Goal: Communication & Community: Answer question/provide support

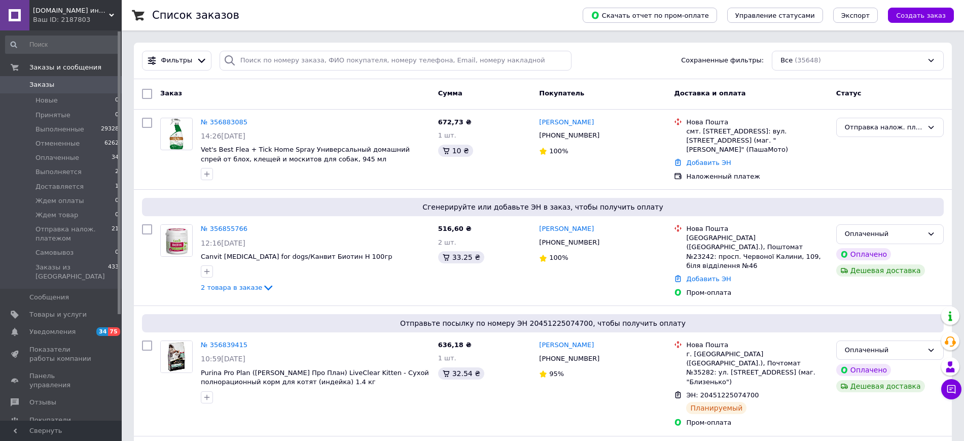
click at [48, 89] on span "Заказы" at bounding box center [41, 84] width 25 height 9
click at [38, 85] on span "Заказы" at bounding box center [41, 84] width 25 height 9
click at [77, 98] on li "Новые 0" at bounding box center [62, 100] width 125 height 14
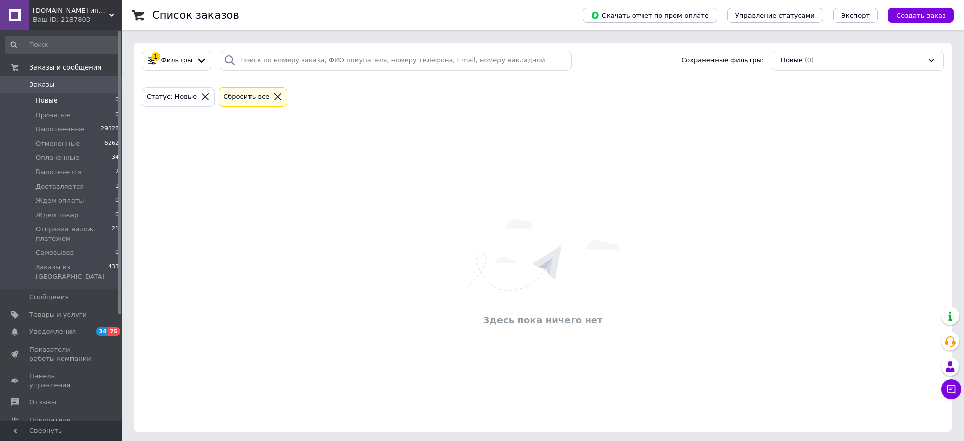
click at [219, 99] on div "Сбросить все" at bounding box center [253, 97] width 68 height 20
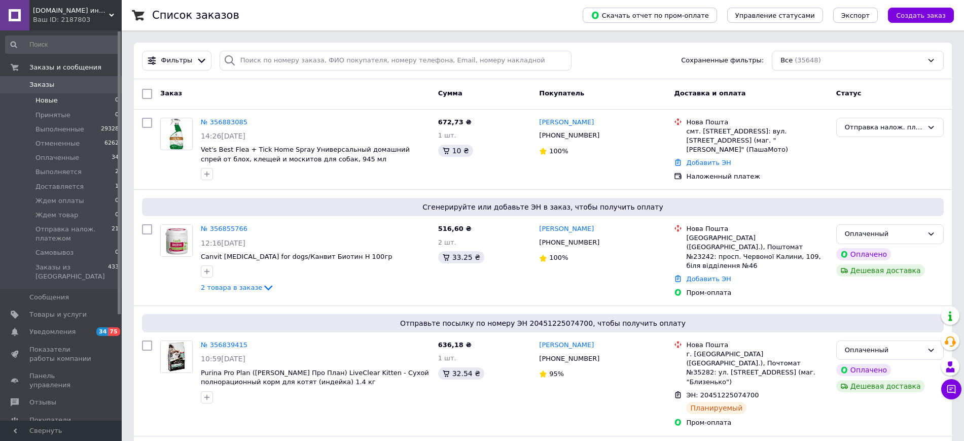
click at [78, 96] on li "Новые 0" at bounding box center [62, 100] width 125 height 14
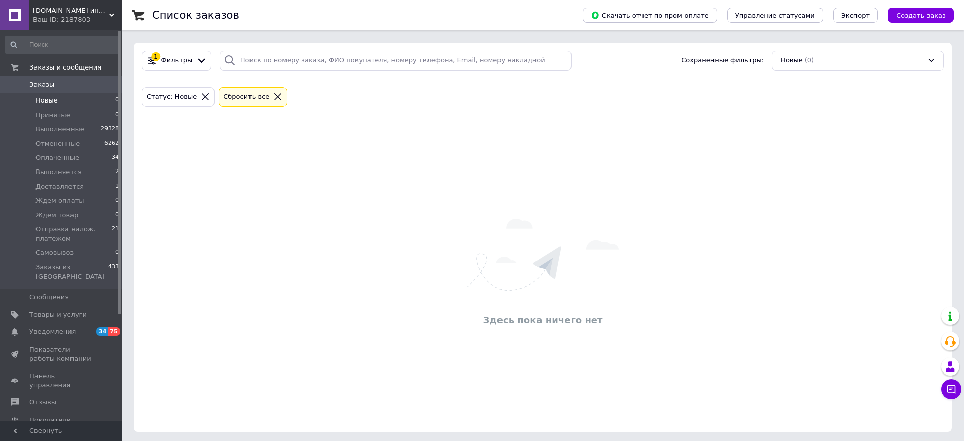
click at [228, 98] on div "Сбросить все" at bounding box center [246, 97] width 50 height 11
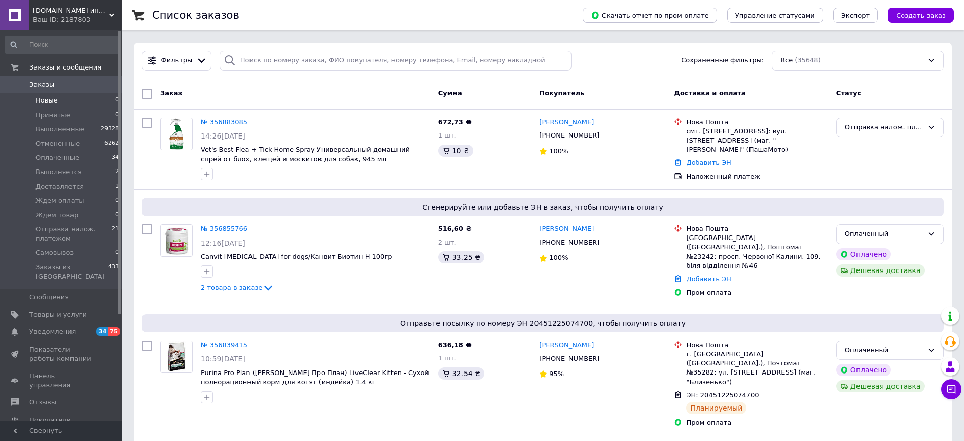
click at [82, 94] on li "Новые 0" at bounding box center [62, 100] width 125 height 14
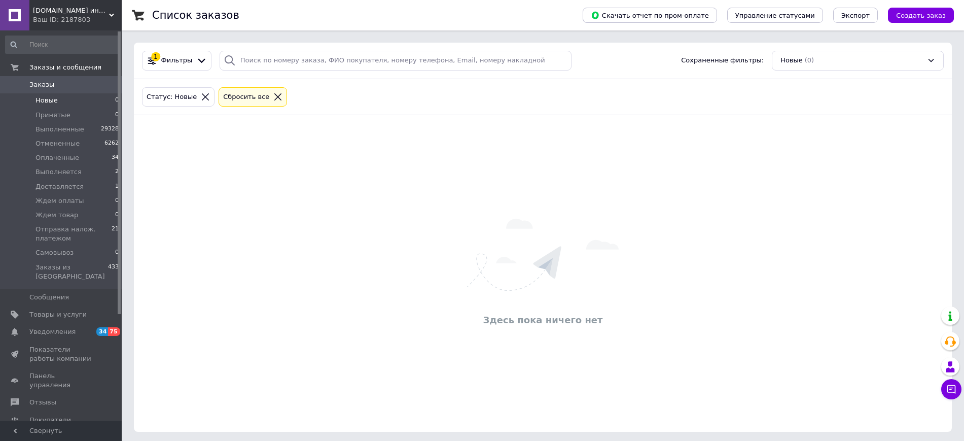
click at [79, 86] on span "Заказы" at bounding box center [61, 84] width 64 height 9
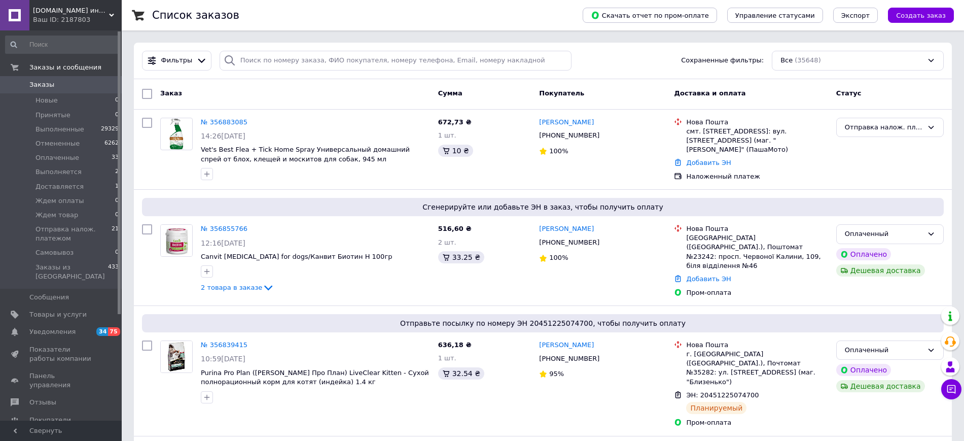
click at [65, 84] on span "Заказы" at bounding box center [61, 84] width 64 height 9
click at [75, 79] on link "Заказы 0" at bounding box center [62, 84] width 125 height 17
click at [61, 86] on span "Заказы" at bounding box center [61, 84] width 64 height 9
click at [55, 83] on span "Заказы" at bounding box center [61, 84] width 64 height 9
click at [65, 78] on link "Заказы 0" at bounding box center [62, 84] width 125 height 17
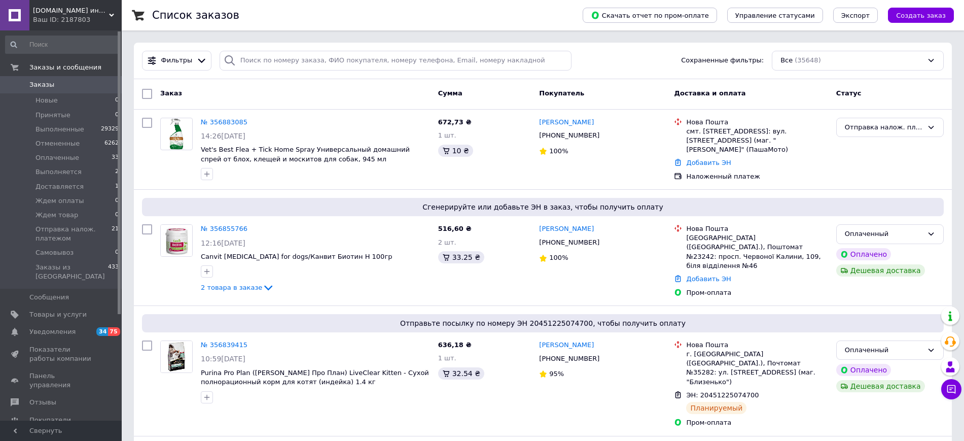
click at [92, 88] on span "Заказы" at bounding box center [61, 84] width 64 height 9
click at [93, 84] on span "Заказы" at bounding box center [61, 84] width 64 height 9
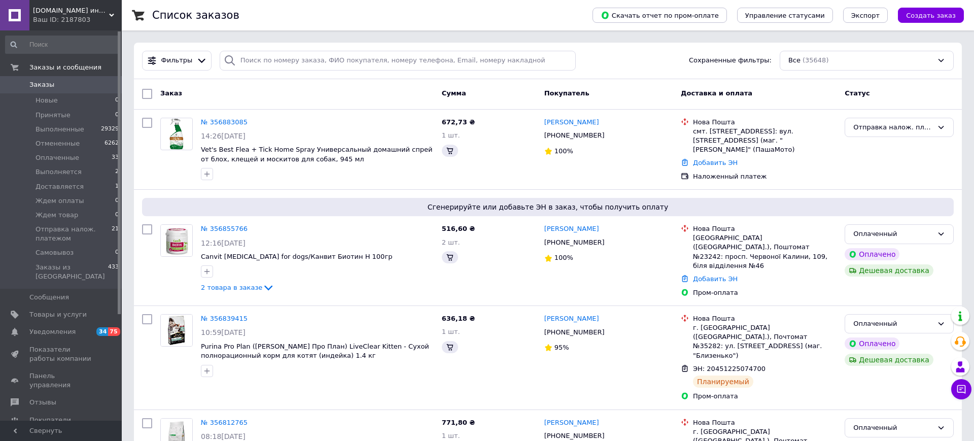
click at [69, 84] on span "Заказы" at bounding box center [61, 84] width 64 height 9
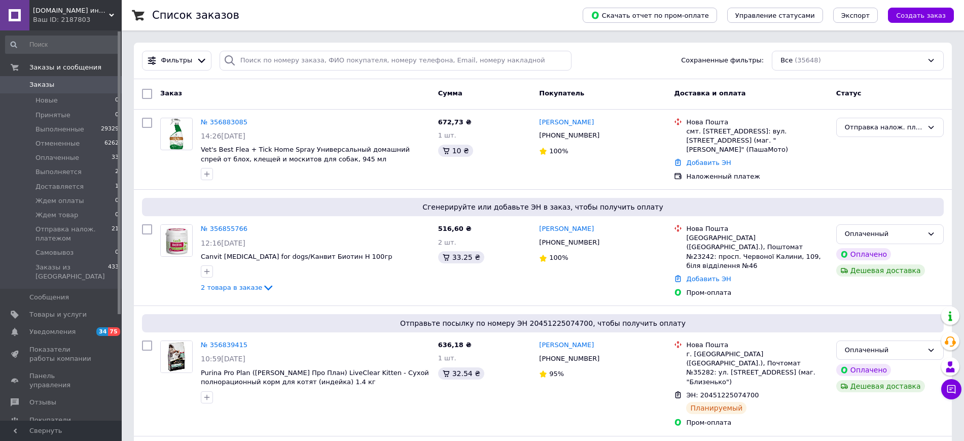
click at [84, 85] on span "Заказы" at bounding box center [61, 84] width 64 height 9
click at [85, 82] on span "Заказы" at bounding box center [61, 84] width 64 height 9
click at [89, 91] on link "Заказы 0" at bounding box center [62, 84] width 125 height 17
click at [78, 87] on span "Заказы" at bounding box center [61, 84] width 64 height 9
drag, startPoint x: 91, startPoint y: 89, endPoint x: 322, endPoint y: 218, distance: 263.9
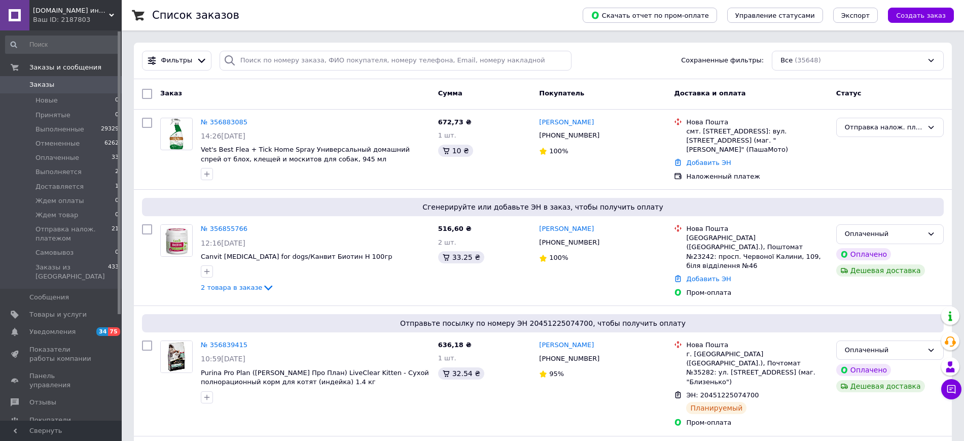
click at [91, 88] on span "Заказы" at bounding box center [61, 84] width 64 height 9
click at [69, 83] on span "Заказы" at bounding box center [61, 84] width 64 height 9
click at [56, 85] on span "Заказы" at bounding box center [61, 84] width 64 height 9
click at [87, 91] on link "Заказы 0" at bounding box center [62, 84] width 125 height 17
click at [72, 79] on link "Заказы 0" at bounding box center [62, 84] width 125 height 17
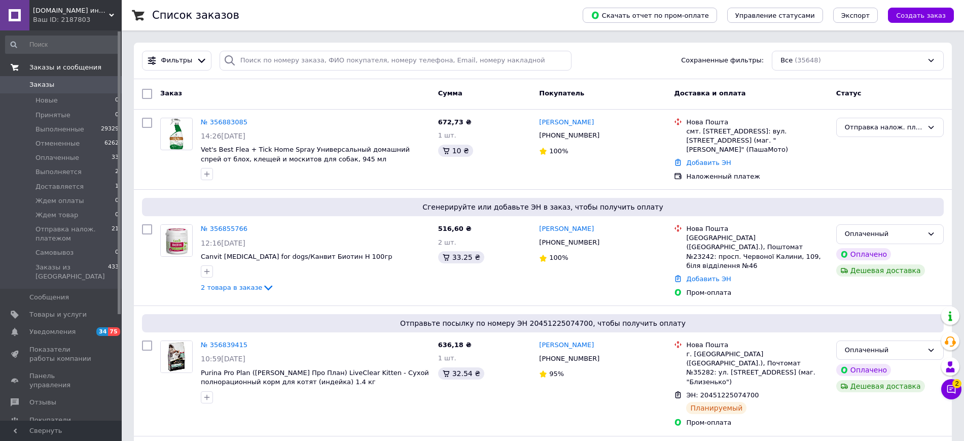
click at [70, 75] on link "Заказы и сообщения" at bounding box center [62, 67] width 125 height 17
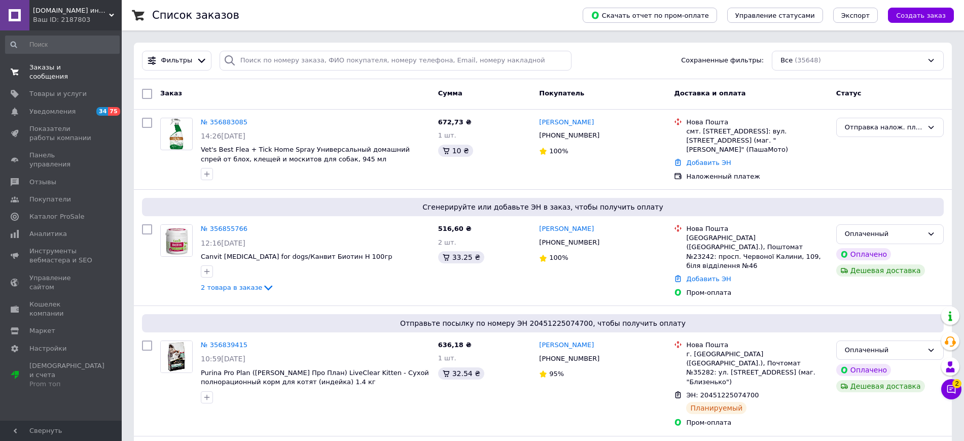
click at [58, 73] on link "Заказы и сообщения 0 0" at bounding box center [62, 72] width 125 height 26
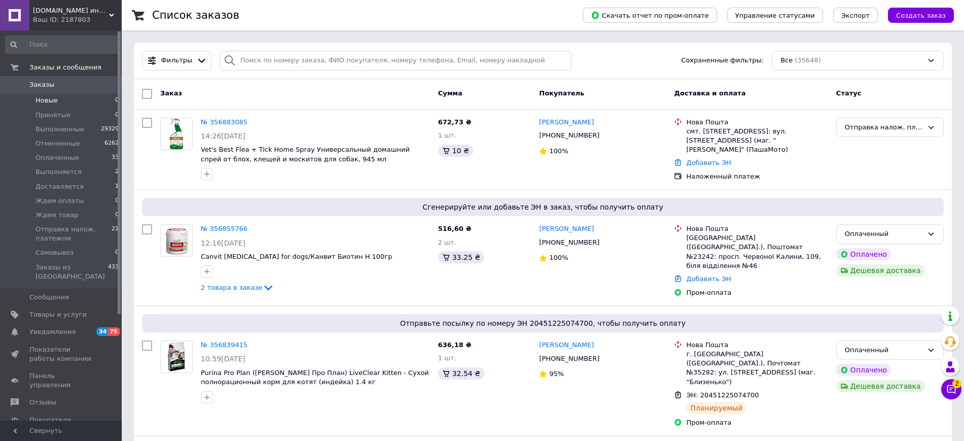
drag, startPoint x: 63, startPoint y: 85, endPoint x: 101, endPoint y: 101, distance: 41.6
click at [64, 85] on span "Заказы" at bounding box center [61, 84] width 64 height 9
click at [950, 389] on icon at bounding box center [952, 389] width 9 height 9
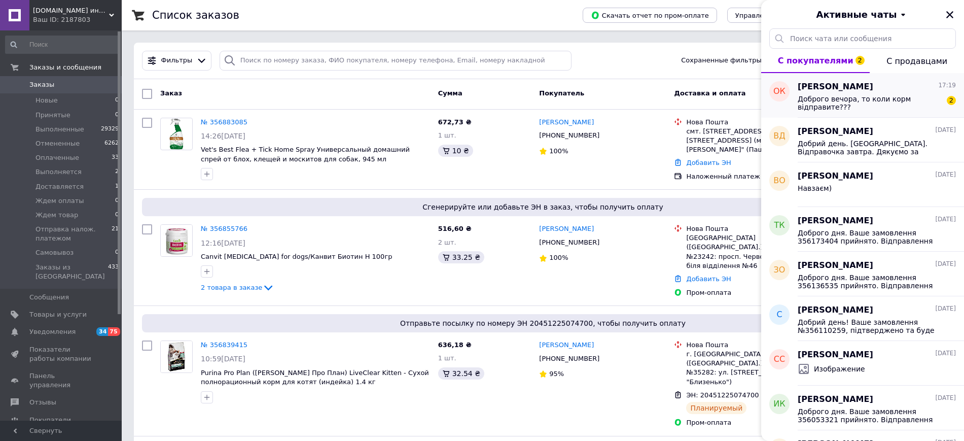
click at [887, 107] on span "Доброго вечора, то коли корм відправите???" at bounding box center [870, 103] width 144 height 16
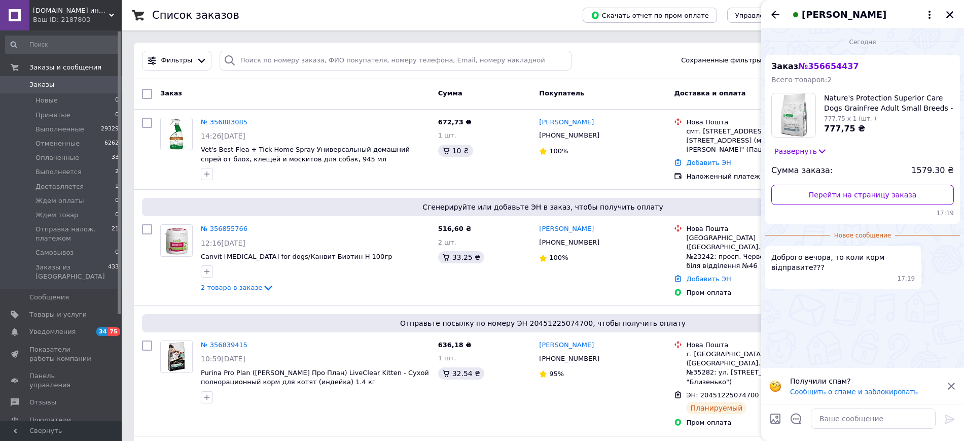
drag, startPoint x: 949, startPoint y: 13, endPoint x: 894, endPoint y: 54, distance: 67.8
click at [949, 13] on icon "Закрыть" at bounding box center [950, 14] width 7 height 7
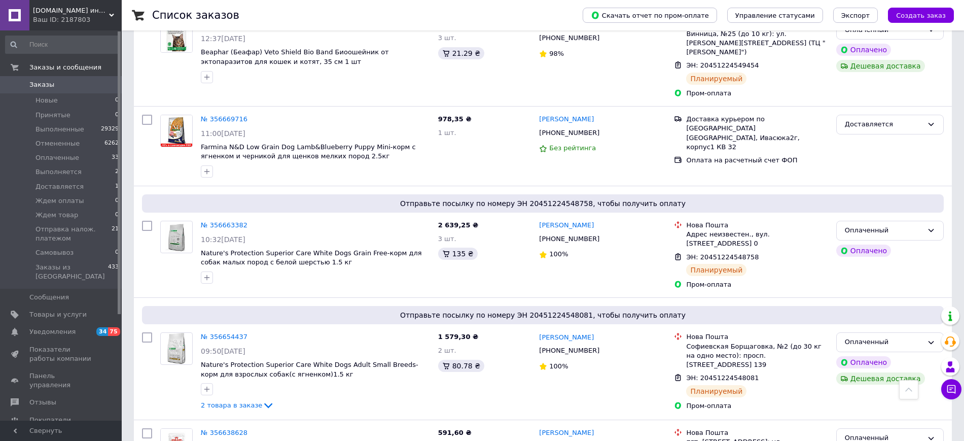
scroll to position [1649, 0]
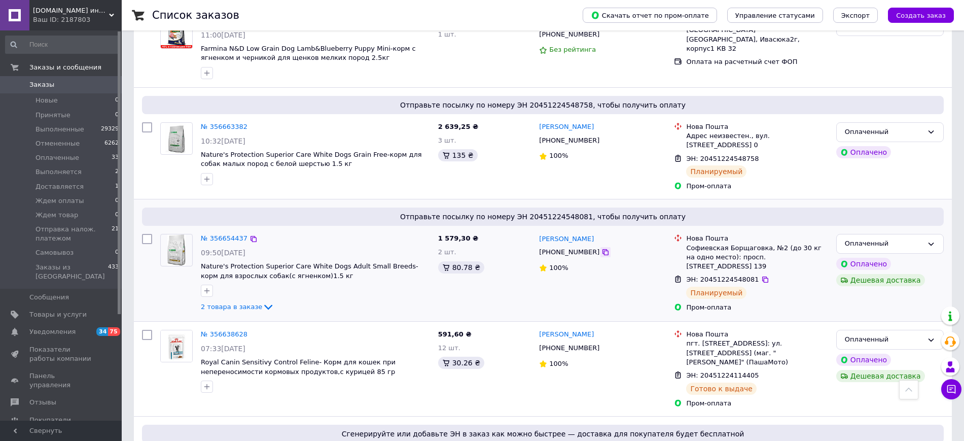
click at [603, 249] on icon at bounding box center [606, 252] width 6 height 6
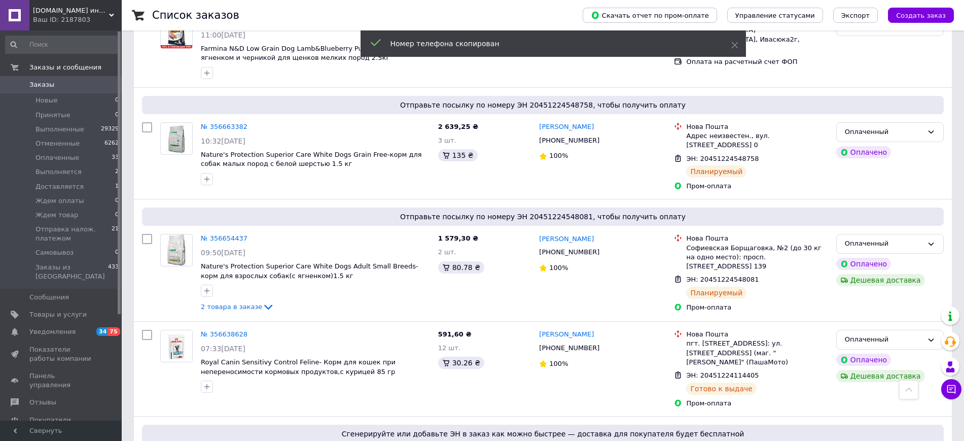
click at [955, 392] on icon at bounding box center [952, 389] width 10 height 10
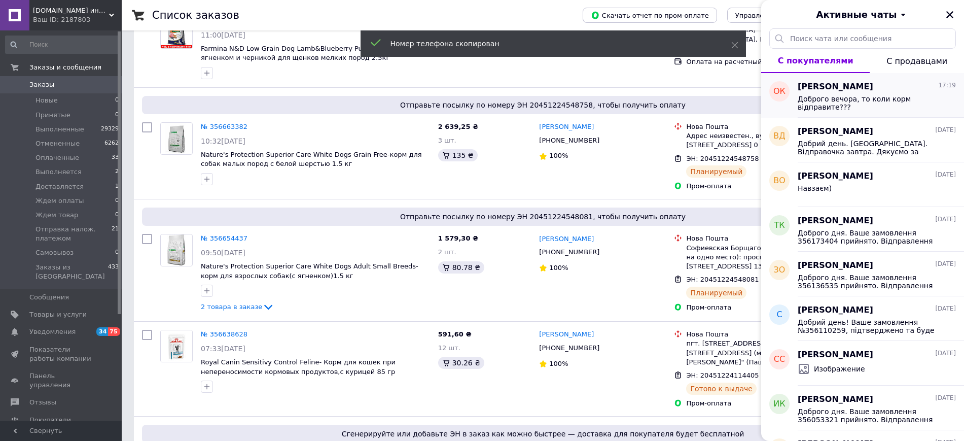
click at [868, 101] on span "Доброго вечора, то коли корм відправите???" at bounding box center [870, 103] width 144 height 16
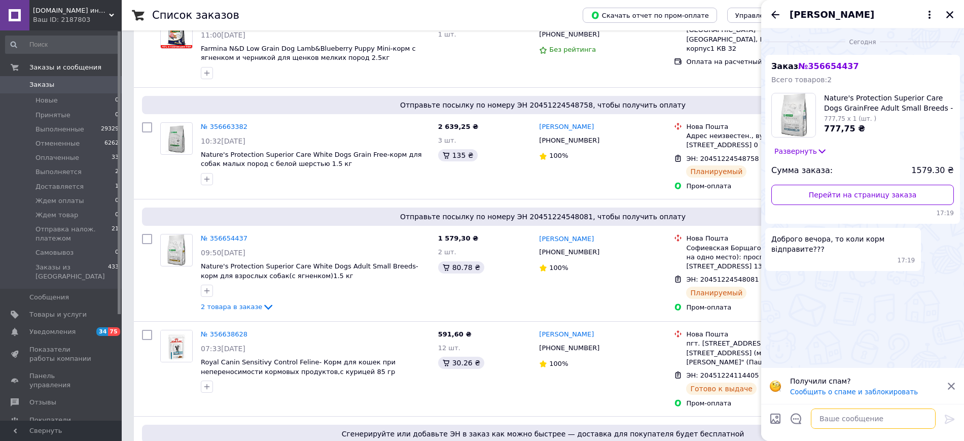
click at [840, 412] on textarea at bounding box center [873, 418] width 125 height 20
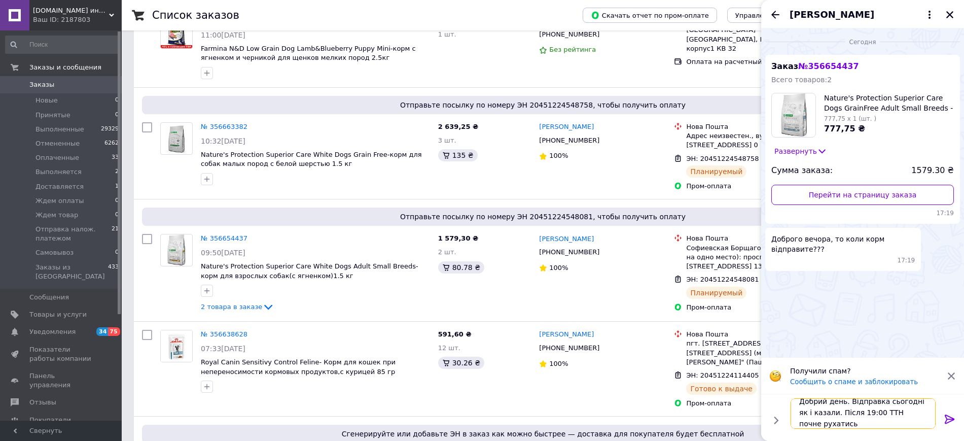
paste textarea "[PHONE_NUMBER]"
type textarea "Добрий день. Відправка сьогодні як і казали. Після 19:00 ТТН почне рухатись [PH…"
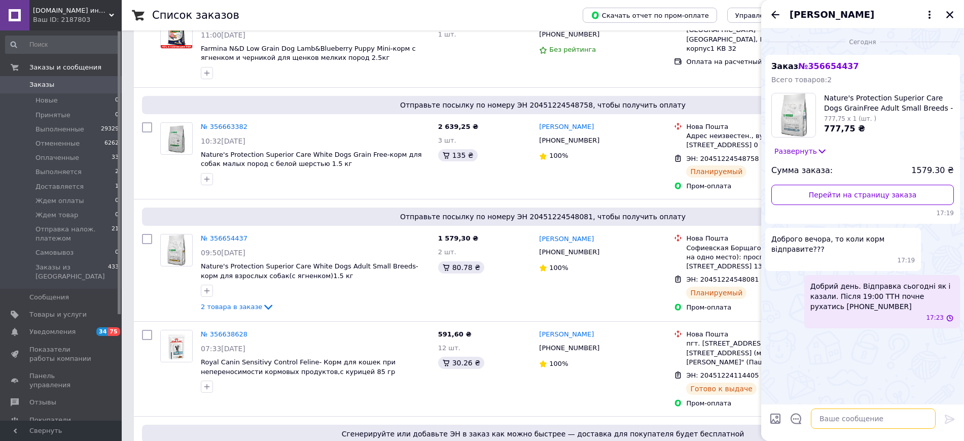
scroll to position [0, 0]
drag, startPoint x: 841, startPoint y: 307, endPoint x: 792, endPoint y: 309, distance: 48.7
click at [792, 309] on div "Добрий день. Відправка сьогодні як і казали. Після 19:00 ТТН почне рухатись [PH…" at bounding box center [863, 301] width 195 height 53
click at [763, 277] on icon at bounding box center [766, 280] width 6 height 6
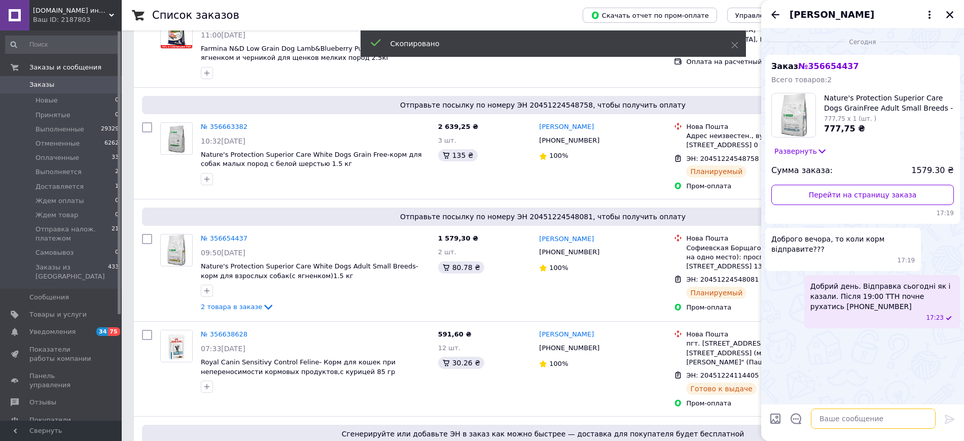
click at [849, 417] on textarea at bounding box center [873, 418] width 125 height 20
paste textarea "20451224548081"
type textarea "20451224548081"
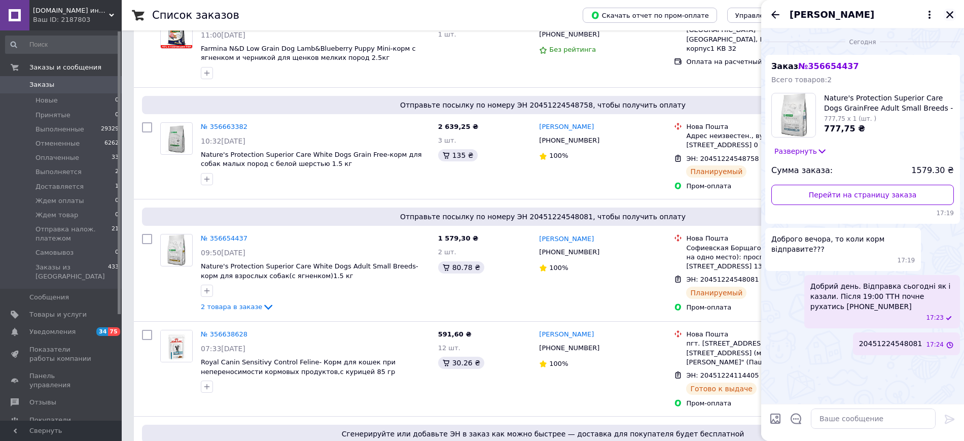
click at [951, 17] on icon "Закрыть" at bounding box center [950, 14] width 9 height 9
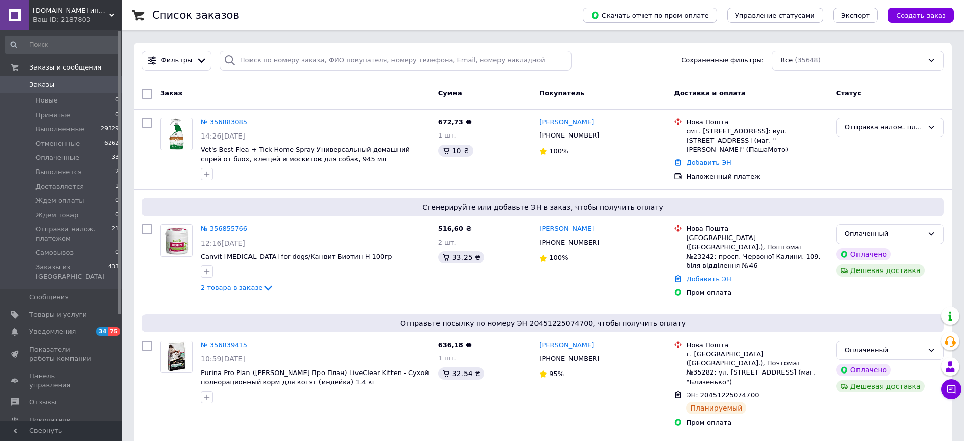
click at [58, 89] on link "Заказы 0" at bounding box center [62, 84] width 125 height 17
click at [73, 85] on span "Заказы" at bounding box center [61, 84] width 64 height 9
click at [83, 90] on link "Заказы 0" at bounding box center [62, 84] width 125 height 17
click at [48, 84] on span "Заказы" at bounding box center [41, 84] width 25 height 9
click at [68, 82] on span "Заказы" at bounding box center [61, 84] width 64 height 9
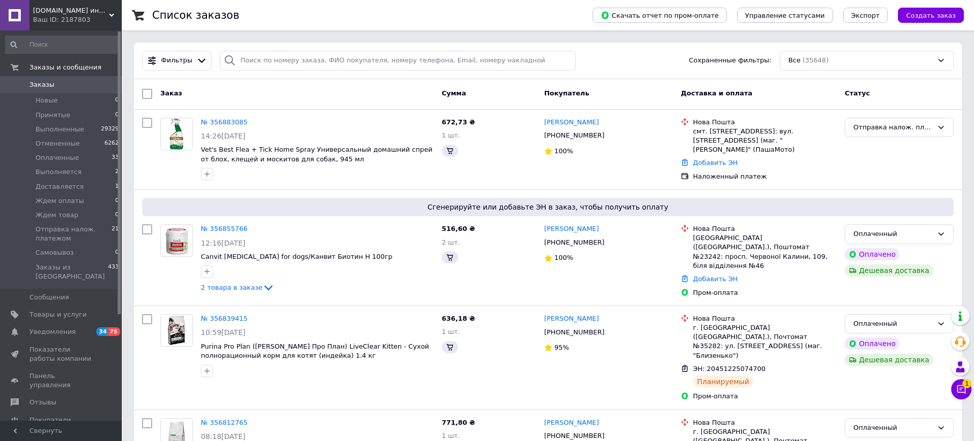
click at [86, 86] on span "Заказы" at bounding box center [61, 84] width 64 height 9
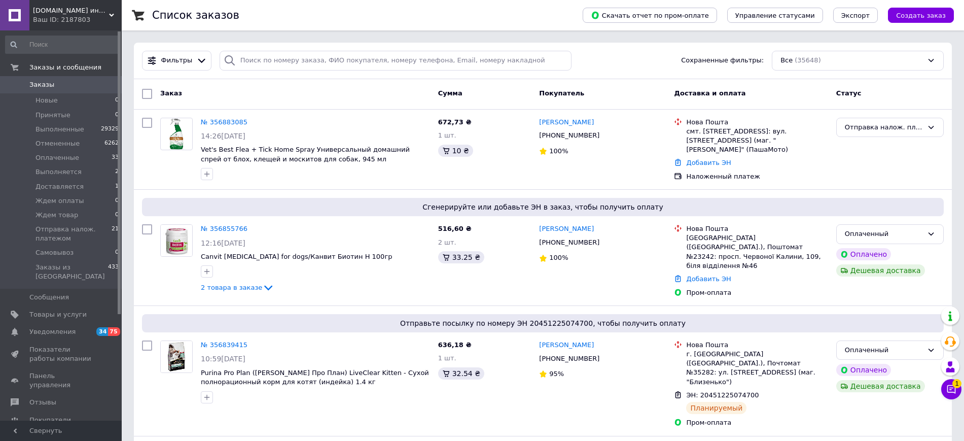
click at [61, 85] on span "Заказы" at bounding box center [61, 84] width 64 height 9
click at [71, 90] on link "Заказы 0" at bounding box center [62, 84] width 125 height 17
drag, startPoint x: 58, startPoint y: 94, endPoint x: 509, endPoint y: 27, distance: 456.0
click at [58, 94] on li "Новые 0" at bounding box center [62, 100] width 125 height 14
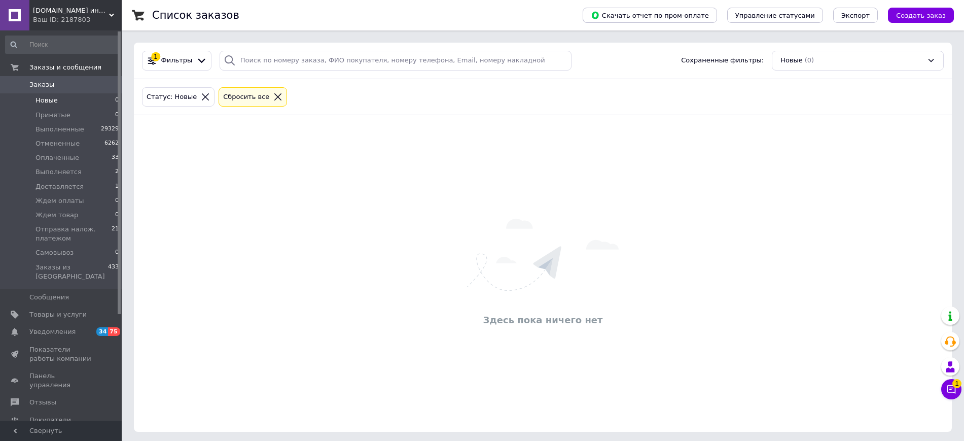
click at [255, 106] on div "Сбросить все" at bounding box center [253, 97] width 68 height 20
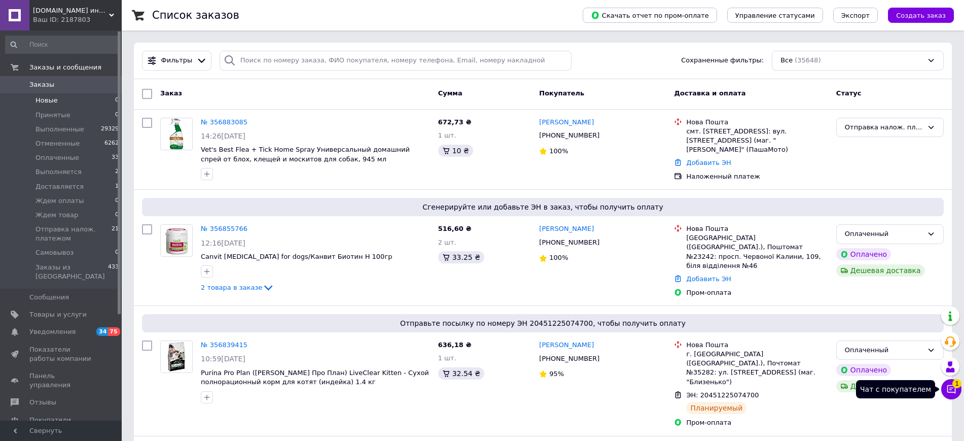
click at [958, 387] on span "1" at bounding box center [957, 383] width 9 height 9
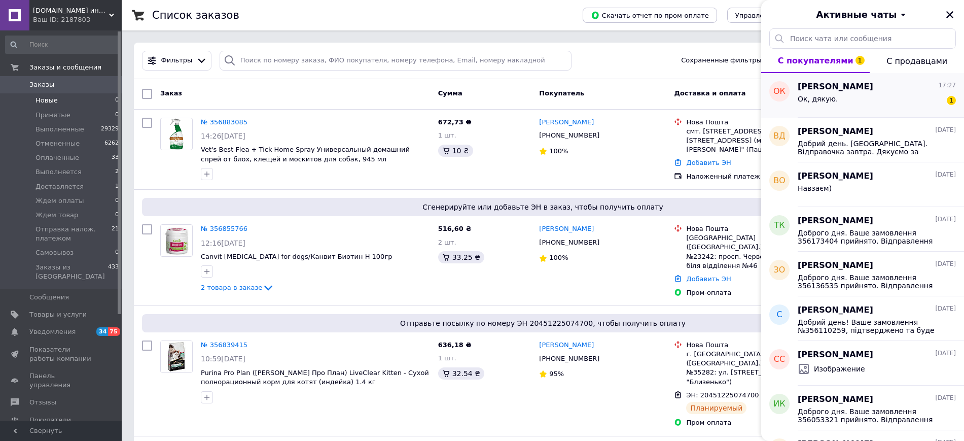
click at [883, 95] on div "Ок, дякую. 1" at bounding box center [877, 101] width 158 height 16
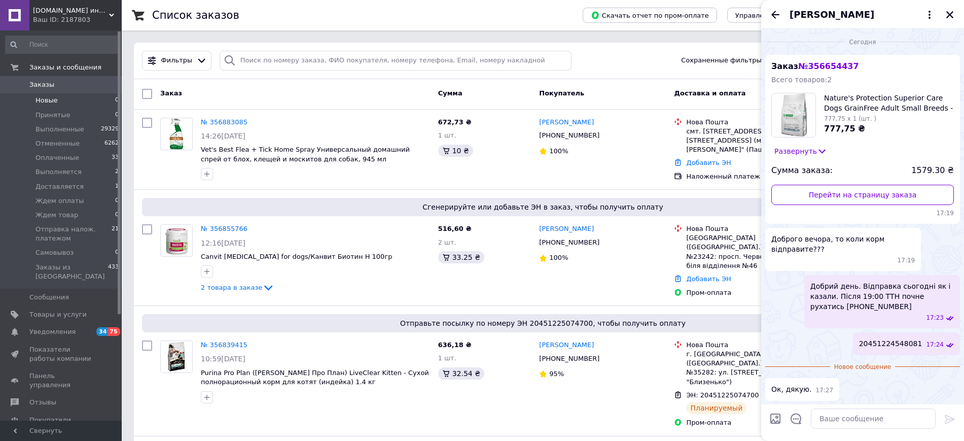
scroll to position [1, 0]
click at [954, 19] on button "Закрыть" at bounding box center [950, 15] width 12 height 12
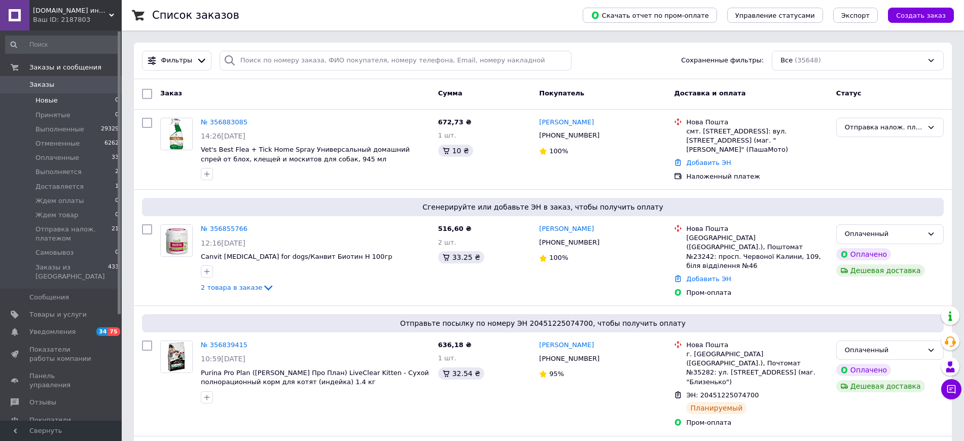
click at [48, 89] on span "Заказы" at bounding box center [41, 84] width 25 height 9
drag, startPoint x: 68, startPoint y: 83, endPoint x: 598, endPoint y: 439, distance: 638.3
click at [68, 84] on span "Заказы" at bounding box center [61, 84] width 64 height 9
drag, startPoint x: 41, startPoint y: 82, endPoint x: 49, endPoint y: 84, distance: 8.9
click at [42, 82] on span "Заказы" at bounding box center [41, 84] width 25 height 9
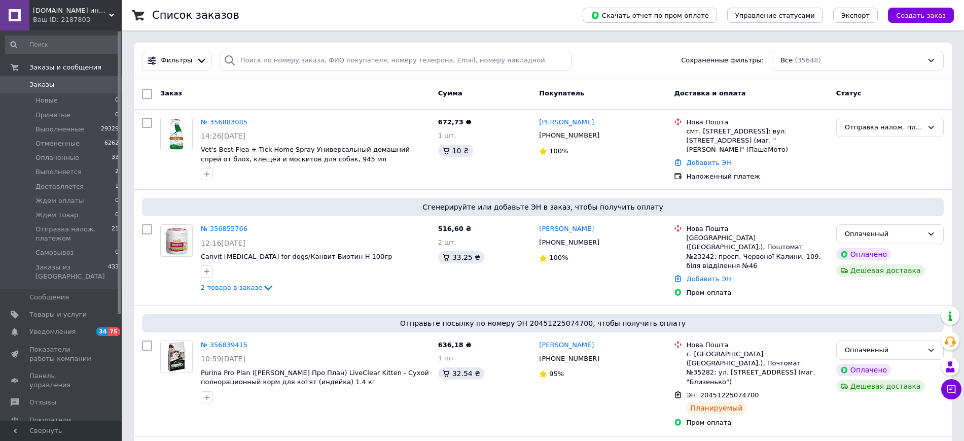
click at [82, 84] on span "Заказы" at bounding box center [61, 84] width 64 height 9
click at [49, 81] on span "Заказы" at bounding box center [41, 84] width 25 height 9
click at [77, 82] on span "Заказы" at bounding box center [61, 84] width 64 height 9
click at [77, 86] on span "Заказы" at bounding box center [61, 84] width 64 height 9
click at [37, 78] on link "Заказы 0" at bounding box center [62, 84] width 125 height 17
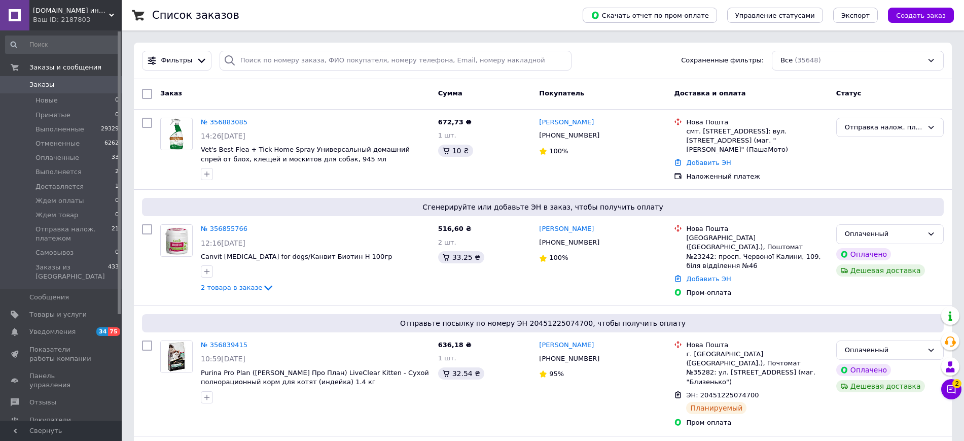
click at [49, 78] on link "Заказы 0" at bounding box center [62, 84] width 125 height 17
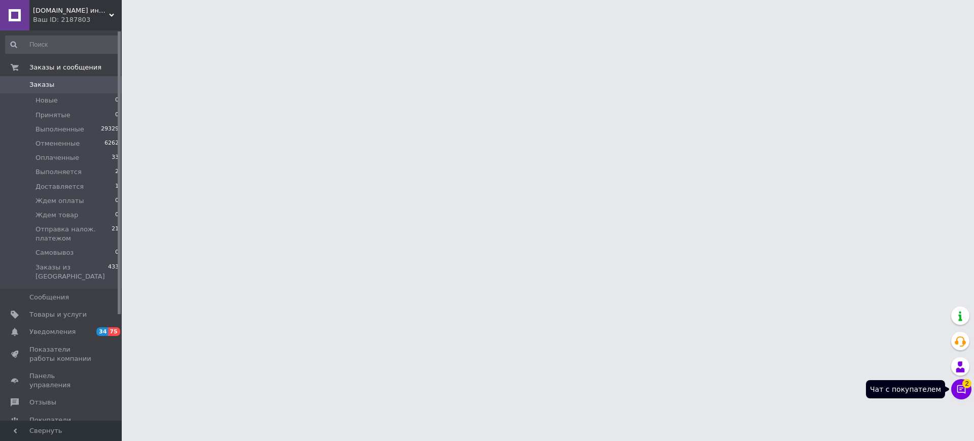
click at [957, 384] on button "Чат с покупателем 2" at bounding box center [961, 389] width 20 height 20
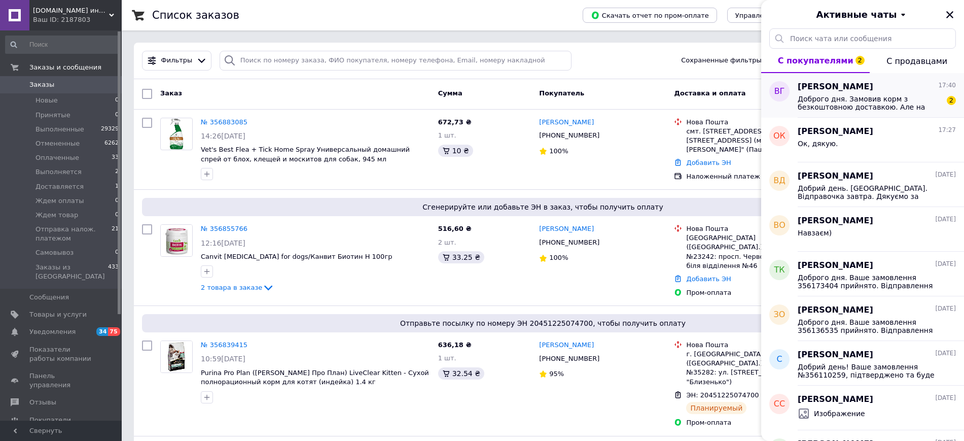
click at [866, 104] on span "Доброго дня. Замовив корм з безкоштовною доставкою. Але на новій пошті пишеться…" at bounding box center [870, 103] width 144 height 16
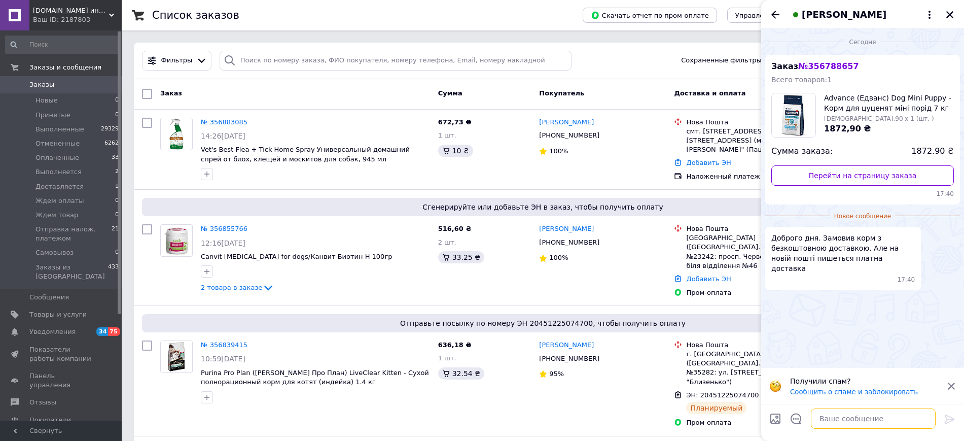
click at [850, 425] on textarea at bounding box center [873, 418] width 125 height 20
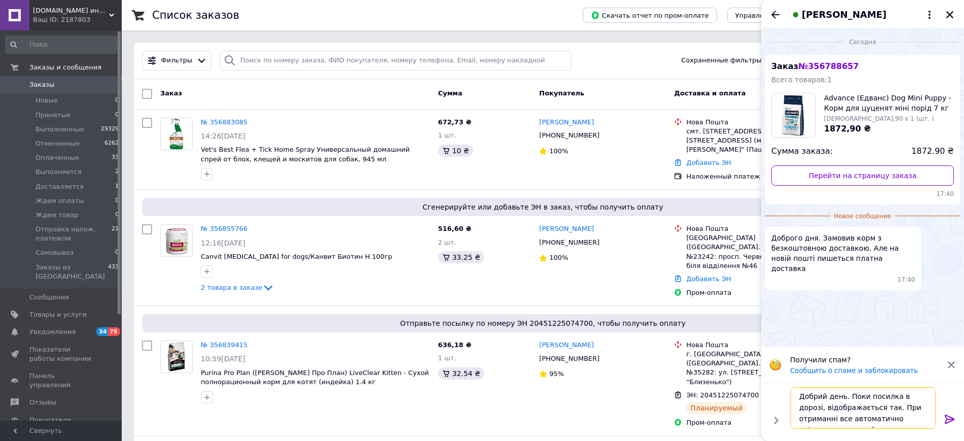
scroll to position [7, 0]
click at [808, 422] on textarea "Добрий день. Поки посилка в дорозі, відображається так. При отриманні все автом…" at bounding box center [863, 408] width 145 height 42
type textarea "Добрий день. Поки посилка в дорозі, відображається так. При отриманні все автом…"
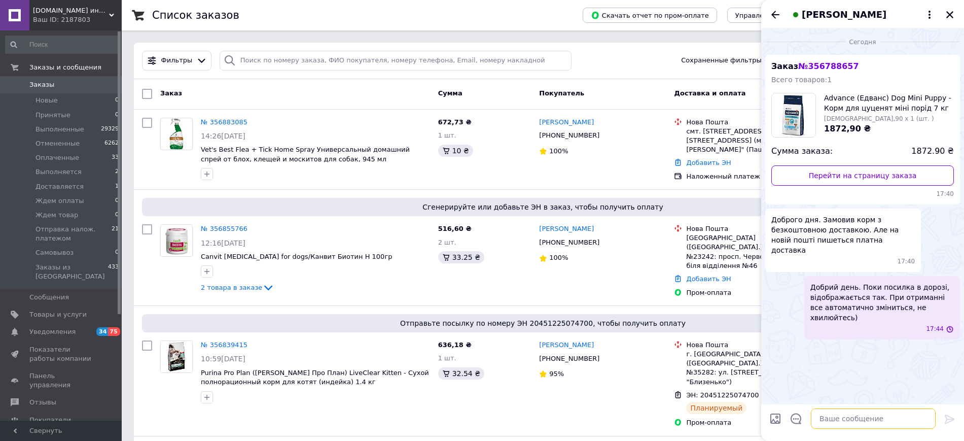
scroll to position [0, 0]
drag, startPoint x: 953, startPoint y: 15, endPoint x: 137, endPoint y: 108, distance: 821.1
click at [952, 15] on icon "Закрыть" at bounding box center [950, 14] width 9 height 9
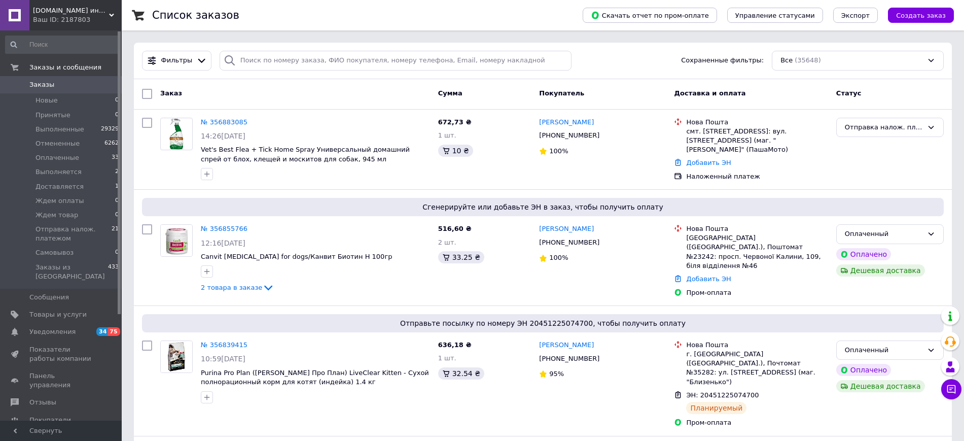
click at [102, 88] on span "0" at bounding box center [108, 84] width 28 height 9
click at [81, 92] on link "Заказы 0" at bounding box center [62, 84] width 125 height 17
click at [42, 75] on link "Заказы и сообщения" at bounding box center [62, 67] width 125 height 17
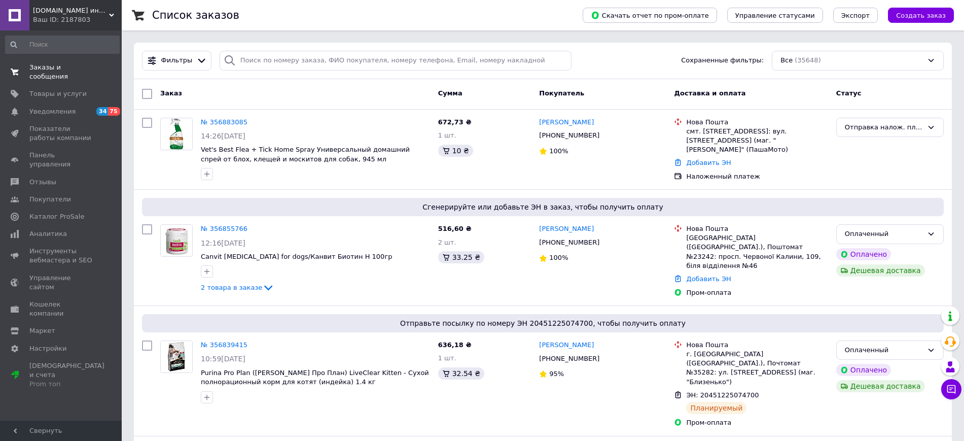
click at [56, 70] on span "Заказы и сообщения" at bounding box center [61, 72] width 64 height 18
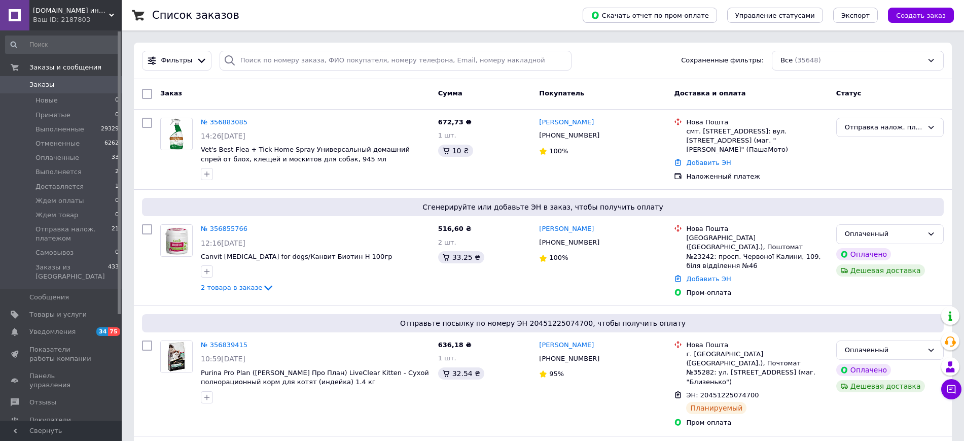
click at [54, 92] on link "Заказы 0" at bounding box center [62, 84] width 125 height 17
click at [94, 82] on span "0" at bounding box center [108, 84] width 28 height 9
drag, startPoint x: 45, startPoint y: 78, endPoint x: 227, endPoint y: 436, distance: 401.8
click at [45, 78] on link "Заказы 0" at bounding box center [62, 84] width 125 height 17
click at [68, 87] on span "Заказы" at bounding box center [61, 84] width 64 height 9
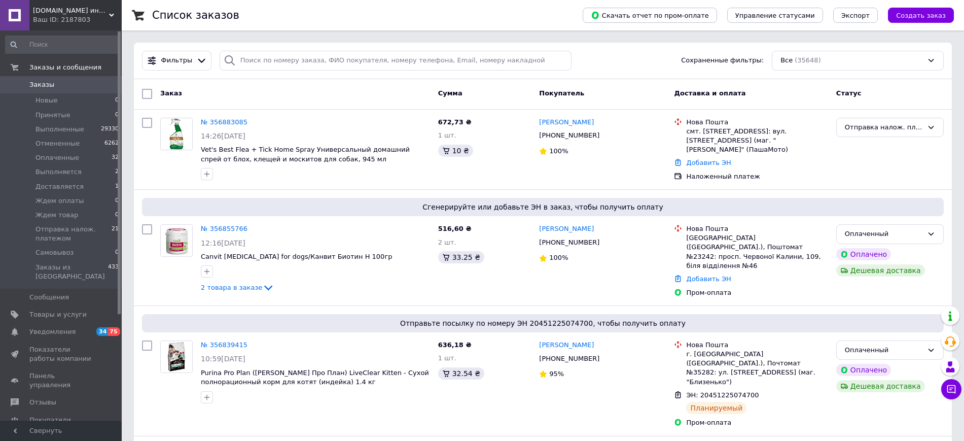
click at [75, 90] on link "Заказы 0" at bounding box center [62, 84] width 125 height 17
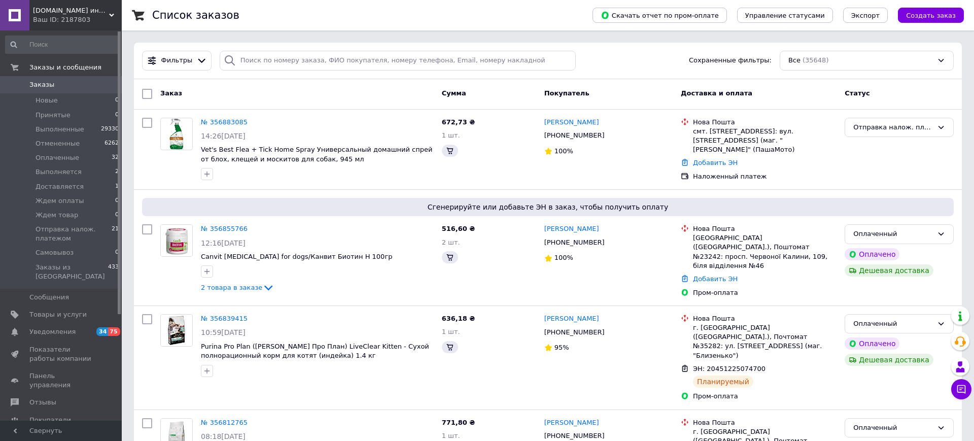
click at [78, 88] on span "Заказы" at bounding box center [61, 84] width 64 height 9
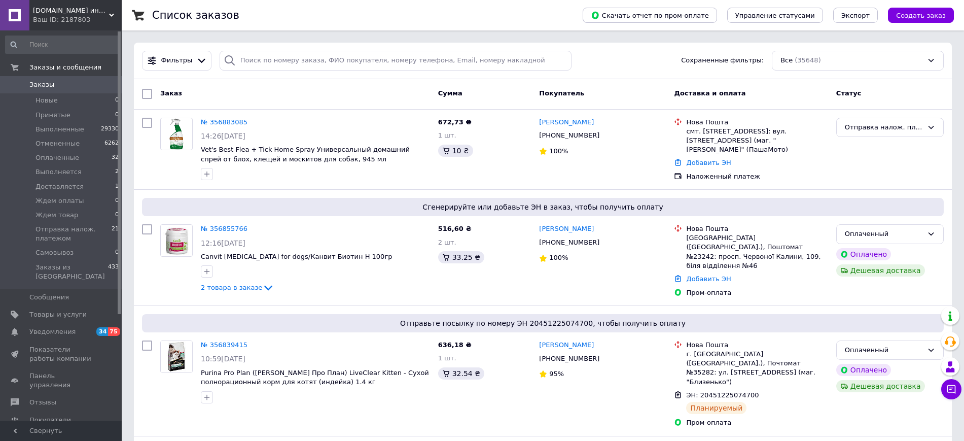
click at [53, 83] on span "Заказы" at bounding box center [61, 84] width 64 height 9
click at [55, 85] on span "Заказы" at bounding box center [61, 84] width 64 height 9
click at [52, 86] on span "Заказы" at bounding box center [61, 84] width 64 height 9
click at [102, 87] on span "0" at bounding box center [108, 84] width 28 height 9
click at [50, 76] on link "Заказы 0" at bounding box center [62, 84] width 125 height 17
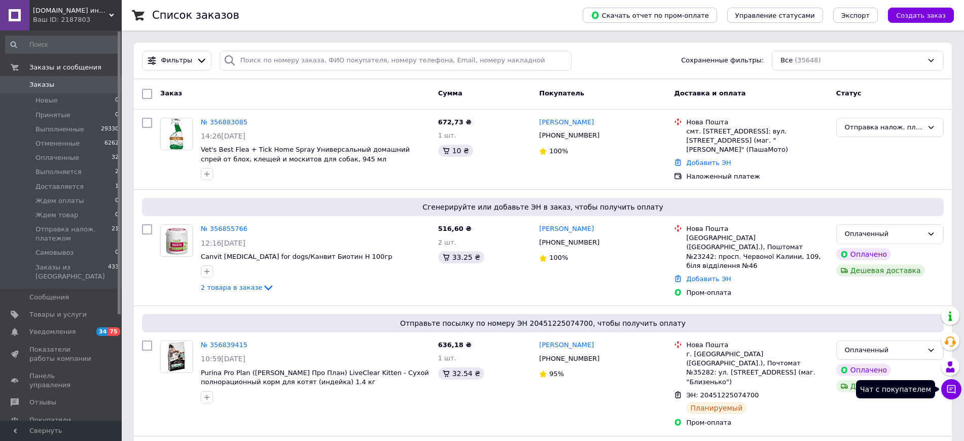
click at [948, 390] on icon at bounding box center [952, 389] width 9 height 9
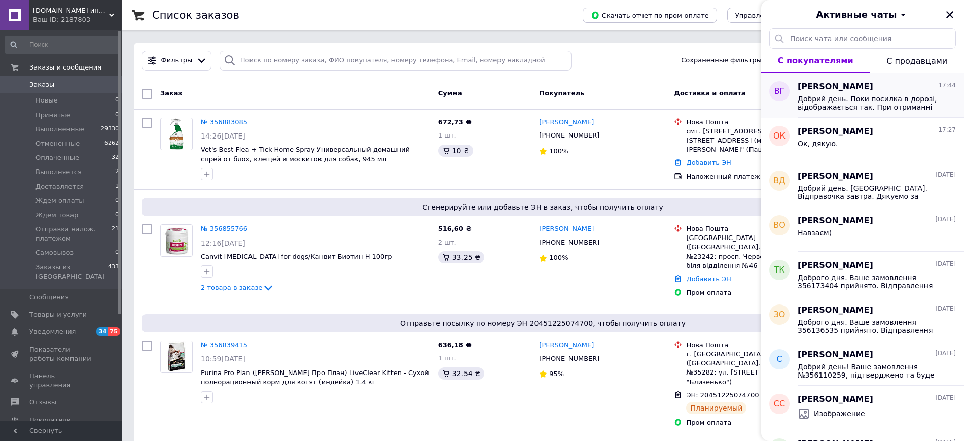
click at [879, 95] on span "Добрий день. Поки посилка в дорозі, відображається так. При отриманні все автом…" at bounding box center [870, 103] width 144 height 16
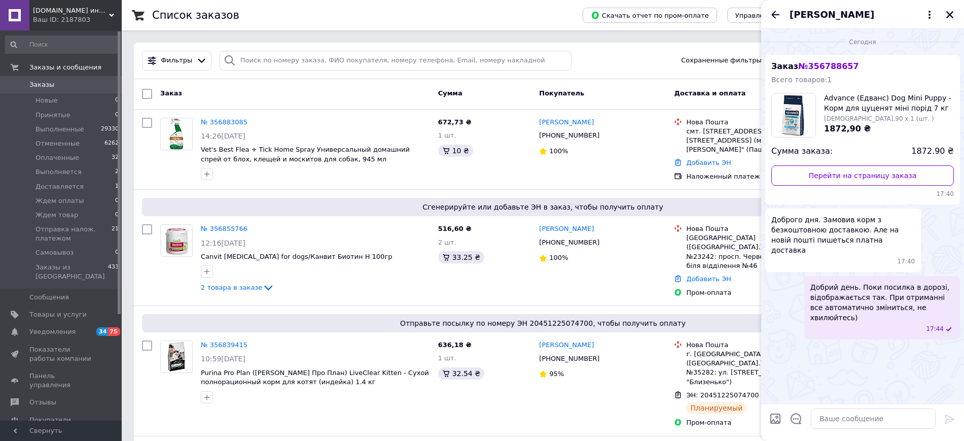
click at [949, 14] on icon "Закрыть" at bounding box center [950, 14] width 9 height 9
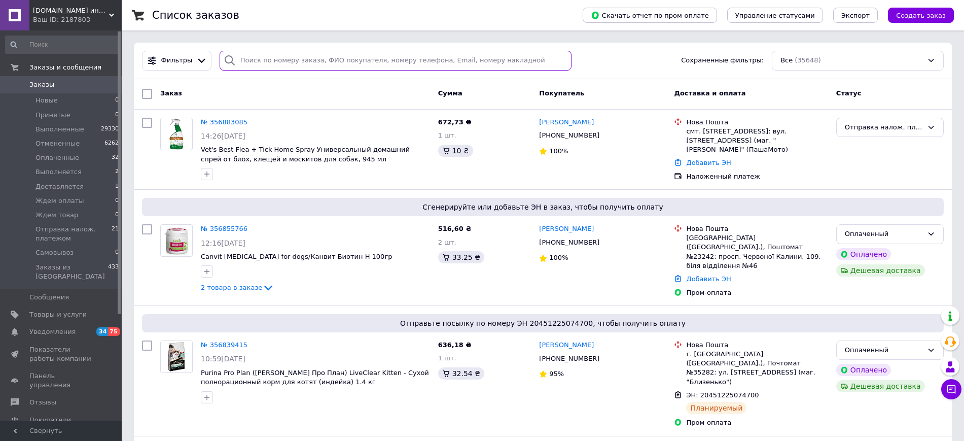
click at [301, 57] on input "search" at bounding box center [396, 61] width 352 height 20
paste input "0939931156"
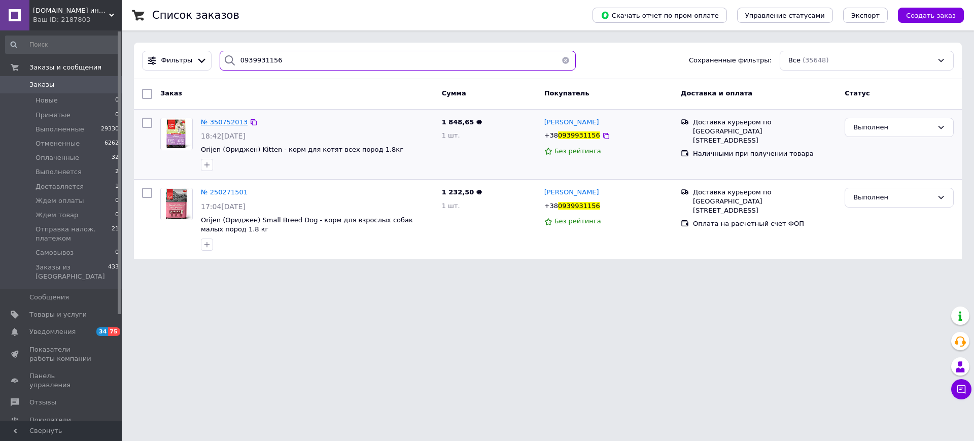
type input "0939931156"
click at [227, 121] on span "№ 350752013" at bounding box center [224, 122] width 47 height 8
